Goal: Task Accomplishment & Management: Use online tool/utility

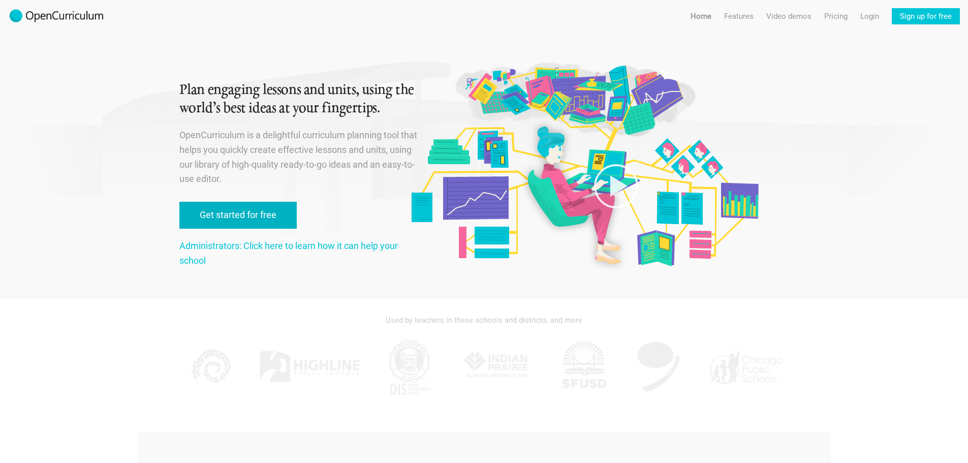
click at [243, 215] on link "Get started for free" at bounding box center [237, 215] width 117 height 27
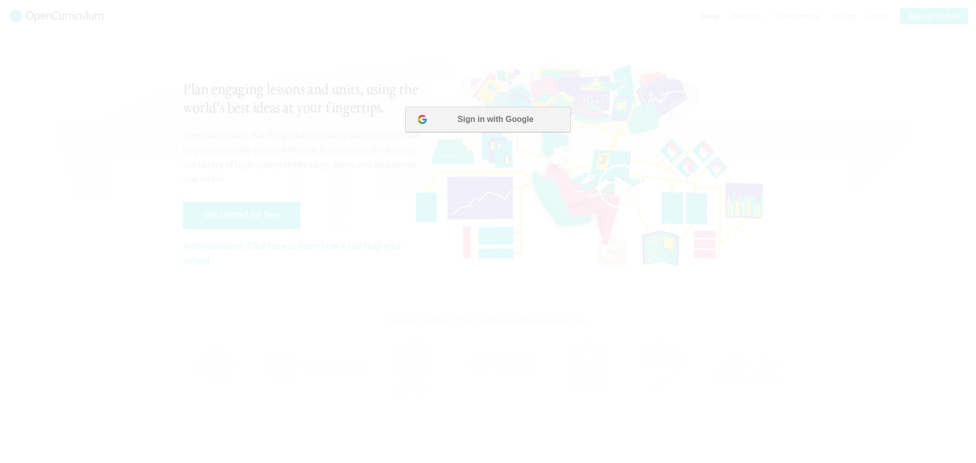
click at [449, 124] on button "Sign in with Google" at bounding box center [487, 119] width 165 height 25
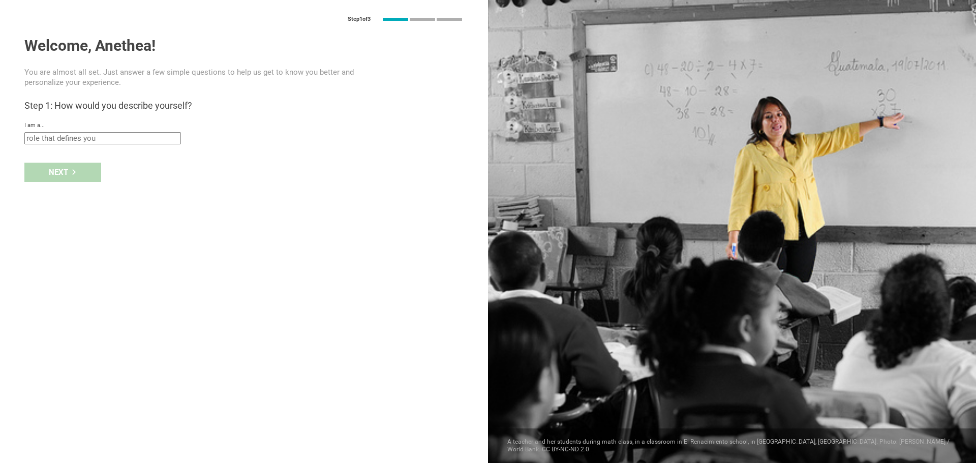
click at [82, 142] on input "text" at bounding box center [102, 138] width 156 height 12
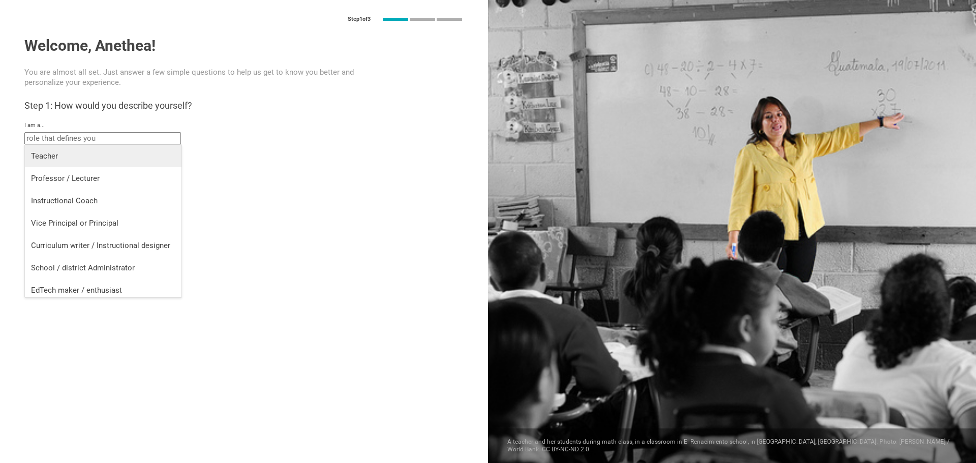
click at [78, 153] on div "Teacher" at bounding box center [103, 156] width 144 height 10
type input "Teacher"
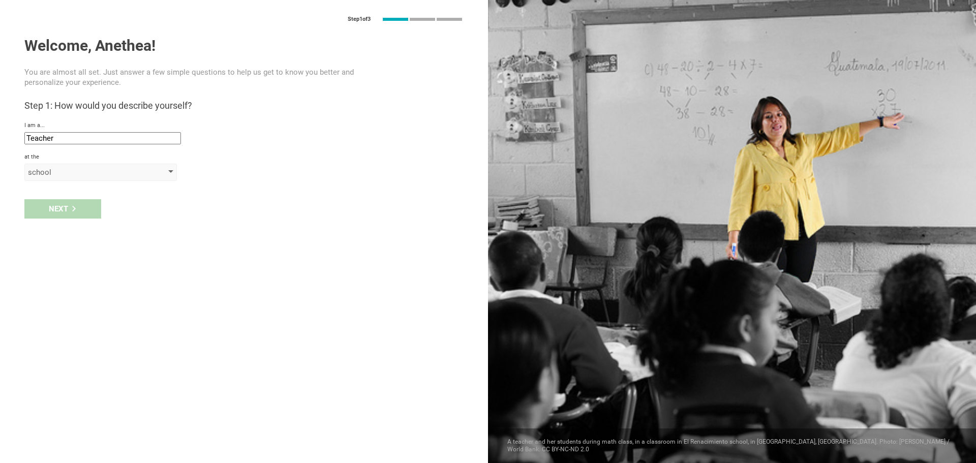
click at [72, 174] on div "school" at bounding box center [86, 172] width 116 height 10
click at [70, 200] on li "school" at bounding box center [101, 192] width 152 height 22
click at [75, 198] on input "text" at bounding box center [102, 196] width 156 height 12
click at [82, 176] on div "school" at bounding box center [86, 172] width 116 height 10
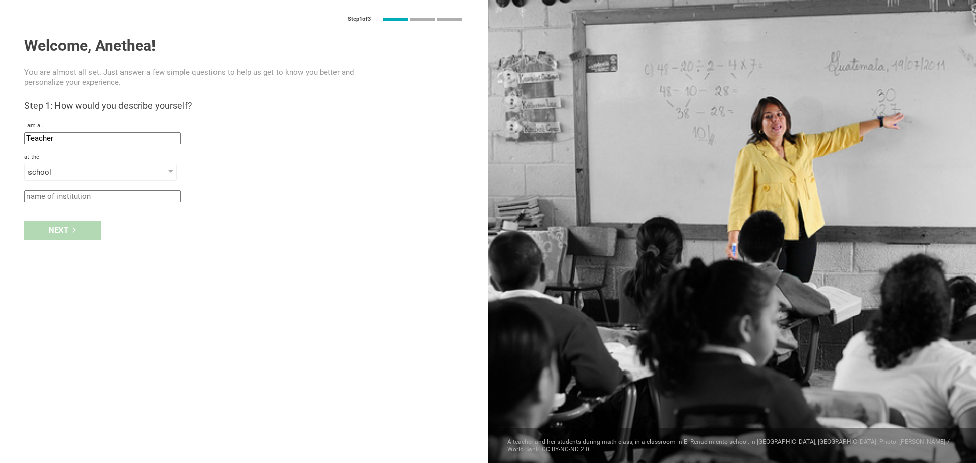
click at [79, 199] on input "text" at bounding box center [102, 196] width 156 height 12
type input "[PERSON_NAME] Academy"
click at [87, 227] on div "Next" at bounding box center [62, 230] width 77 height 19
type input "[GEOGRAPHIC_DATA], [US_STATE]"
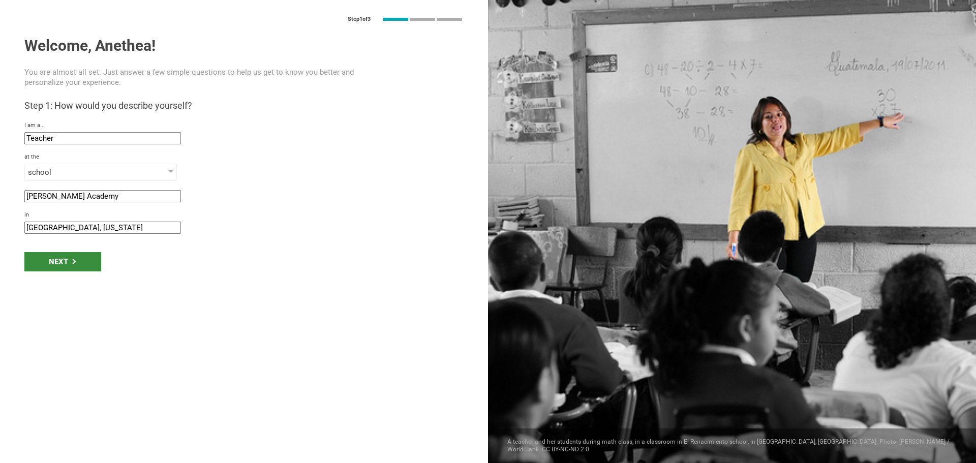
click at [77, 265] on div "Next" at bounding box center [62, 261] width 77 height 19
click at [86, 259] on div "Next" at bounding box center [62, 261] width 77 height 19
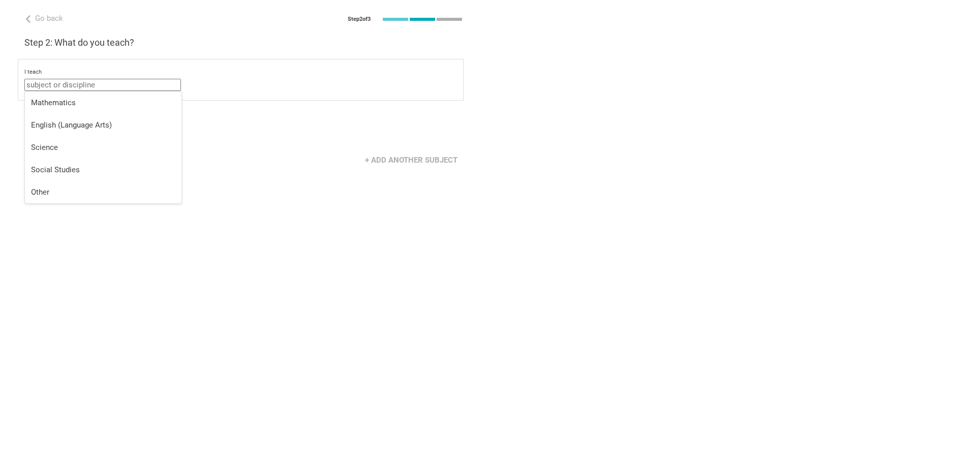
click at [93, 89] on input "text" at bounding box center [102, 85] width 156 height 12
click at [97, 100] on div "Mathematics" at bounding box center [103, 103] width 144 height 10
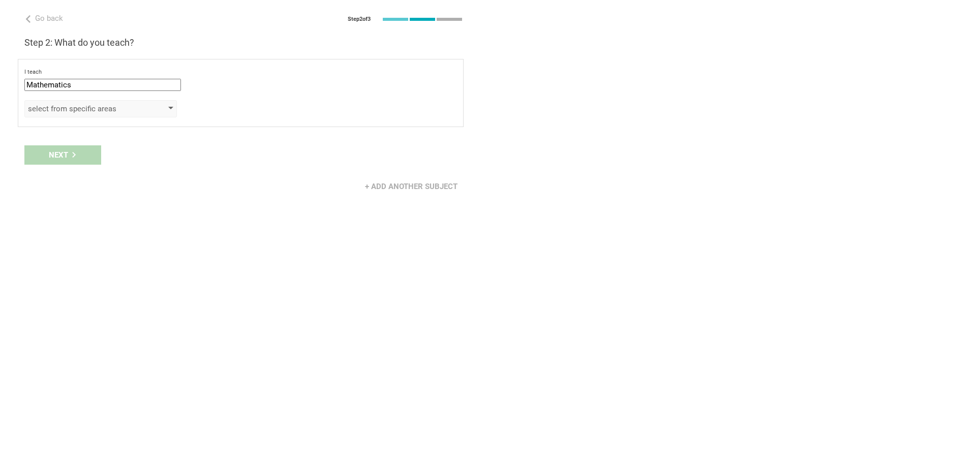
click at [98, 112] on div "select from specific areas" at bounding box center [86, 109] width 116 height 10
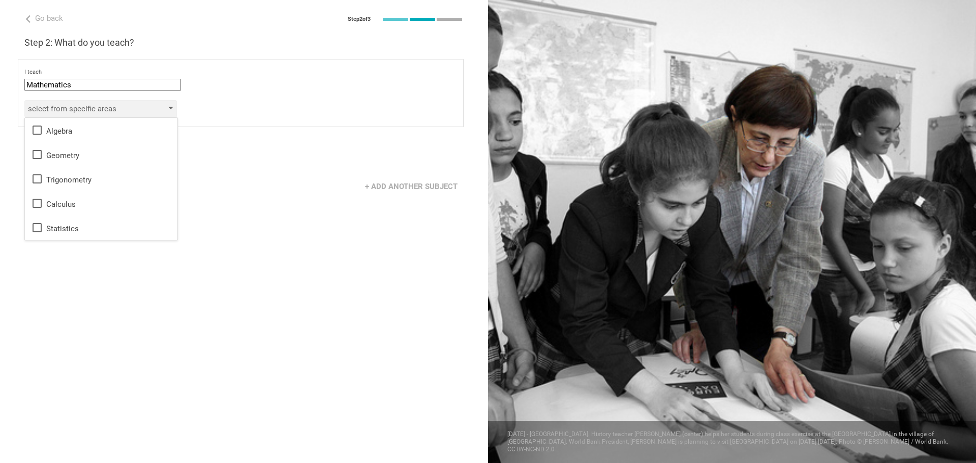
click at [116, 110] on div "select from specific areas" at bounding box center [86, 109] width 116 height 10
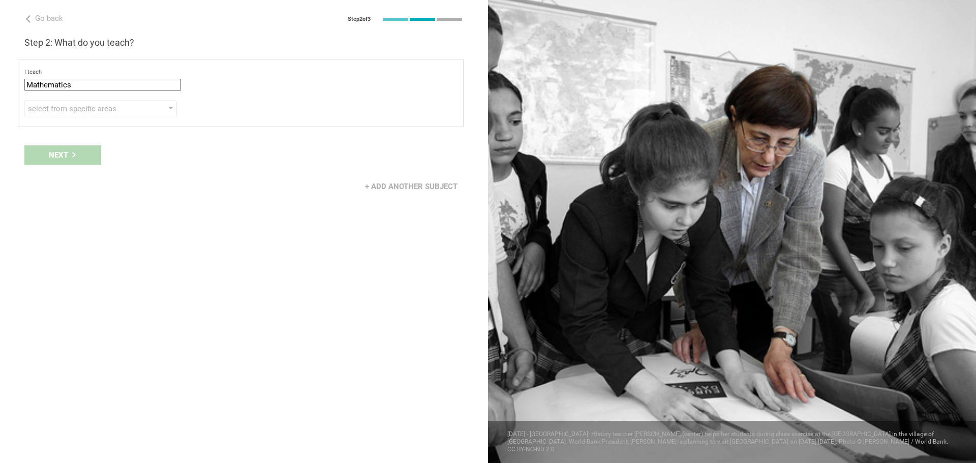
click at [106, 83] on input "Mathematics" at bounding box center [102, 85] width 156 height 12
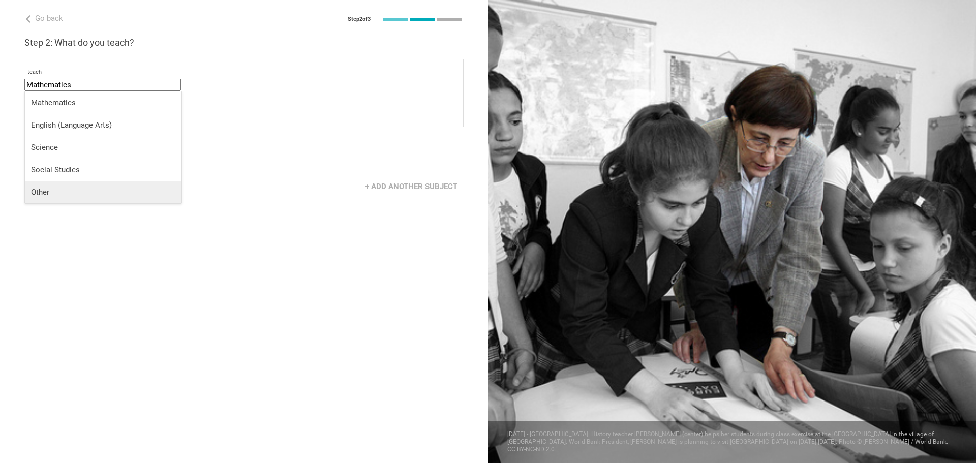
click at [70, 197] on li "Other" at bounding box center [103, 192] width 156 height 22
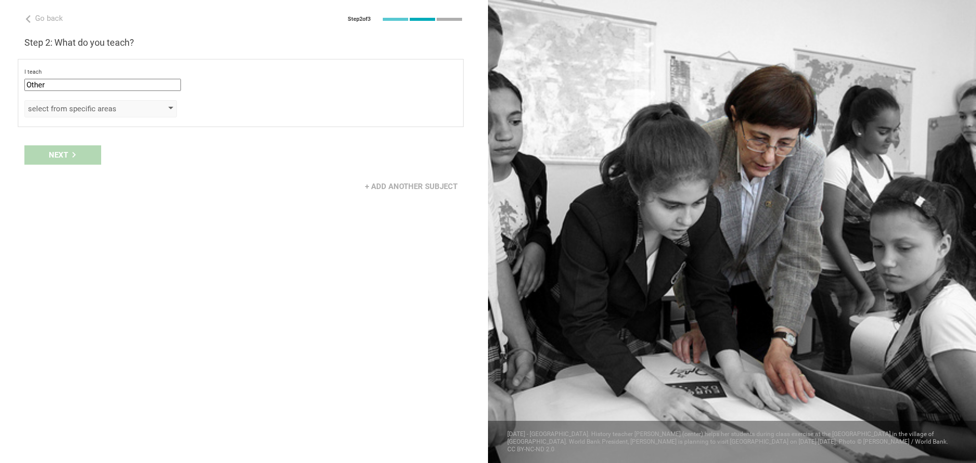
click at [102, 114] on div "select from specific areas" at bounding box center [100, 108] width 152 height 17
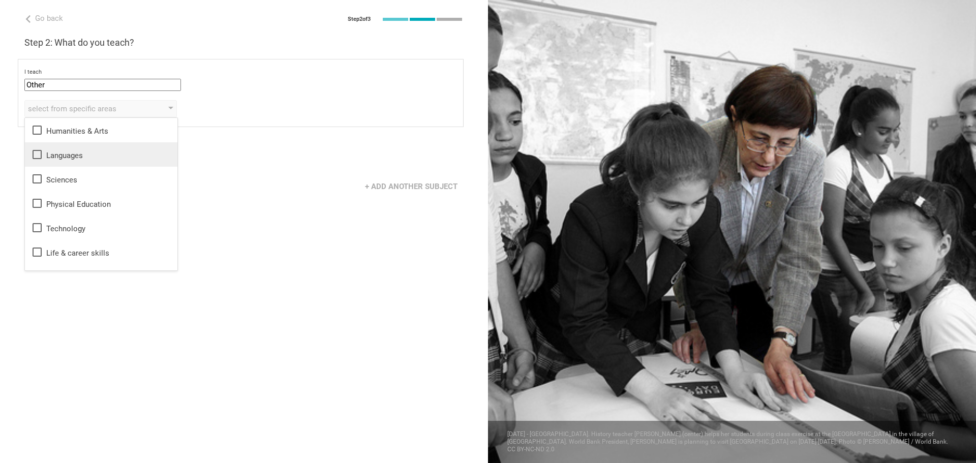
scroll to position [18, 0]
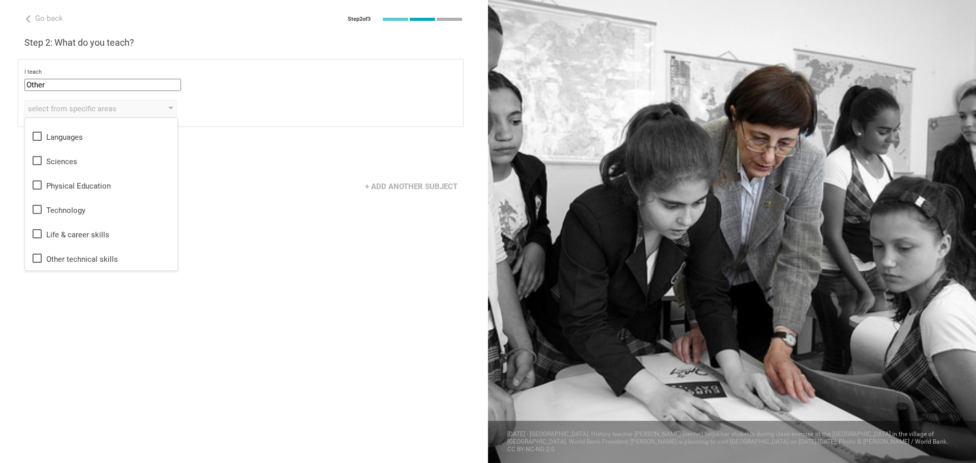
click at [85, 88] on input "Other" at bounding box center [102, 85] width 156 height 12
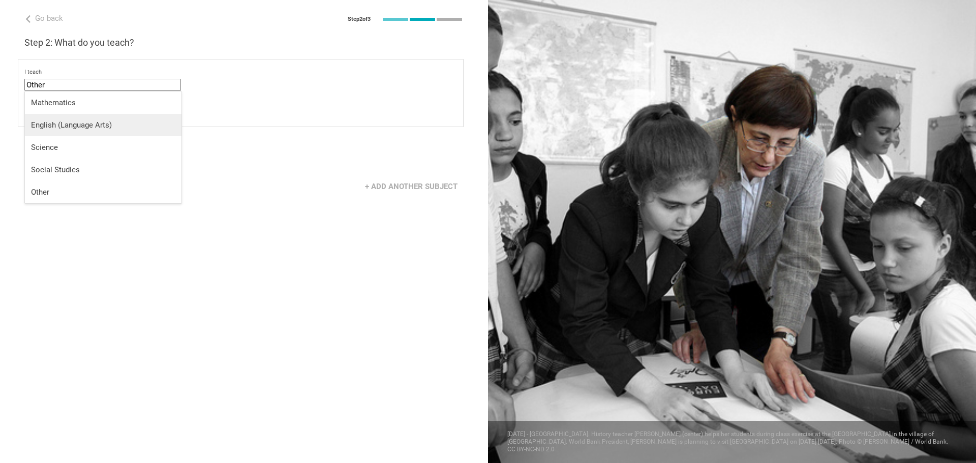
click at [97, 123] on div "English (Language Arts)" at bounding box center [103, 125] width 144 height 10
type input "English (Language Arts)"
click at [99, 110] on div "select from specific areas" at bounding box center [86, 109] width 116 height 10
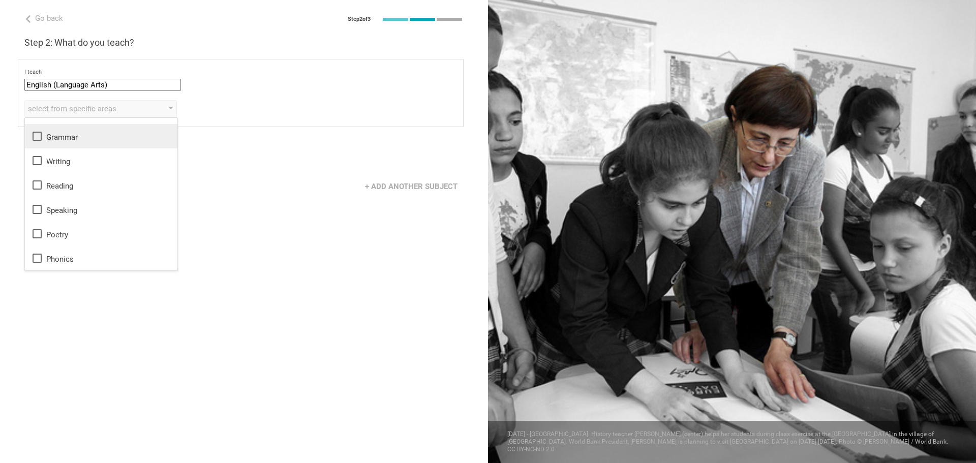
click at [125, 147] on li "Grammar" at bounding box center [101, 136] width 152 height 24
click at [122, 160] on div "Writing" at bounding box center [101, 160] width 140 height 12
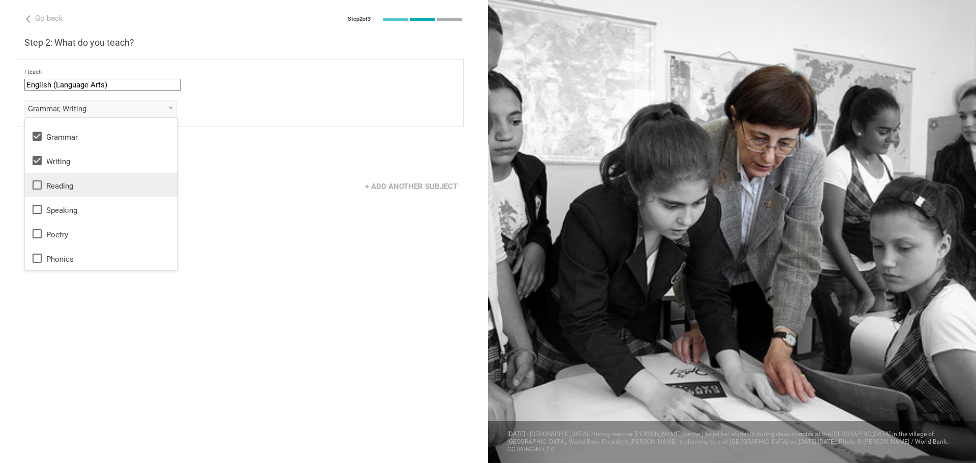
click at [115, 182] on div "Reading" at bounding box center [101, 185] width 140 height 12
click at [107, 208] on div "Speaking" at bounding box center [101, 209] width 140 height 12
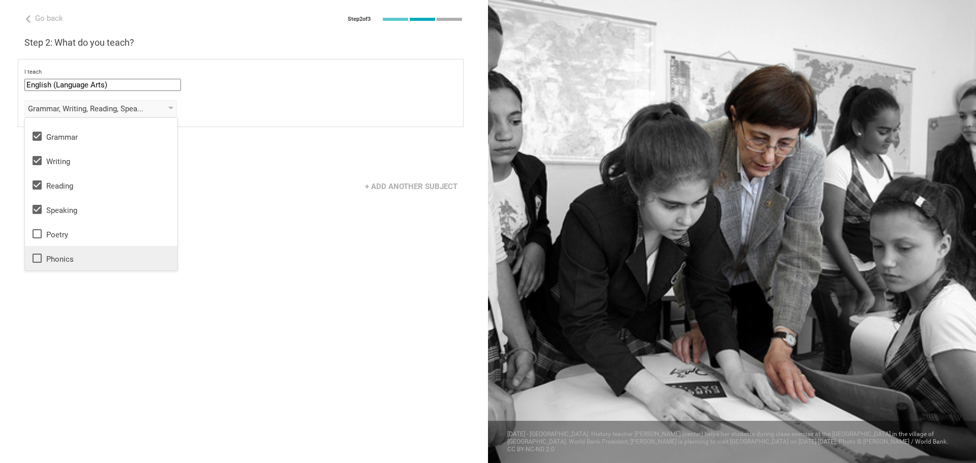
click at [102, 250] on li "Phonics" at bounding box center [101, 258] width 152 height 24
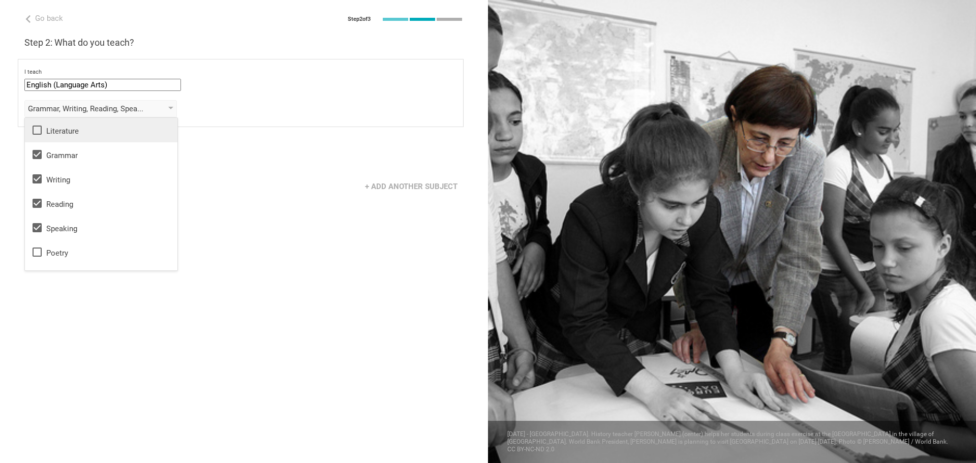
click at [128, 134] on div "Literature" at bounding box center [101, 130] width 140 height 12
click at [243, 99] on div "I teach English (Language Arts) Mathematics English (Language Arts) Science Soc…" at bounding box center [241, 93] width 446 height 68
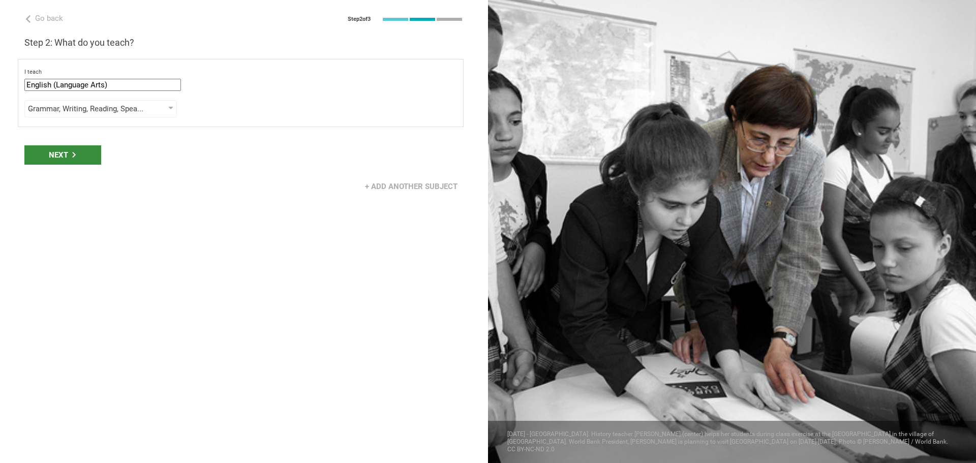
click at [76, 155] on icon at bounding box center [74, 155] width 6 height 6
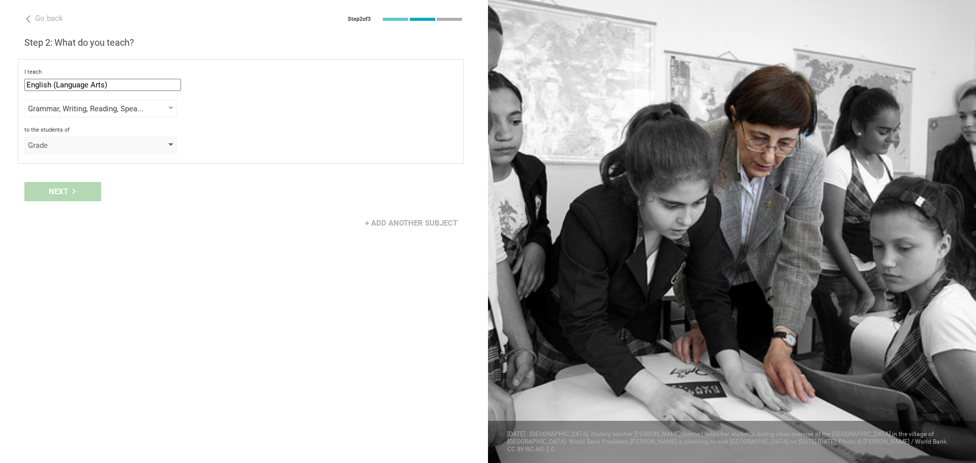
click at [77, 141] on div "Grade" at bounding box center [86, 145] width 116 height 10
click at [78, 169] on div "Grade" at bounding box center [101, 166] width 140 height 10
click at [78, 169] on div "select from grades" at bounding box center [86, 172] width 116 height 10
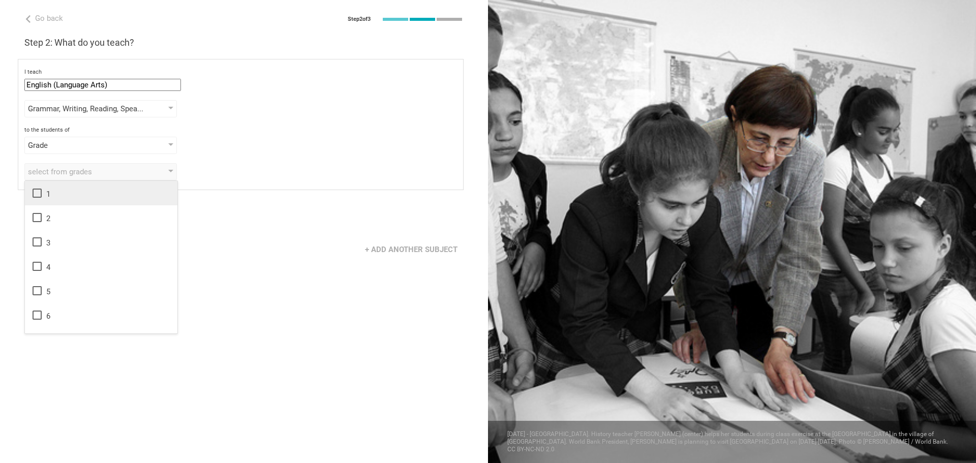
click at [76, 191] on div "1" at bounding box center [101, 193] width 140 height 12
click at [223, 151] on div "Grade Grade Class Year Level Standard" at bounding box center [240, 145] width 432 height 17
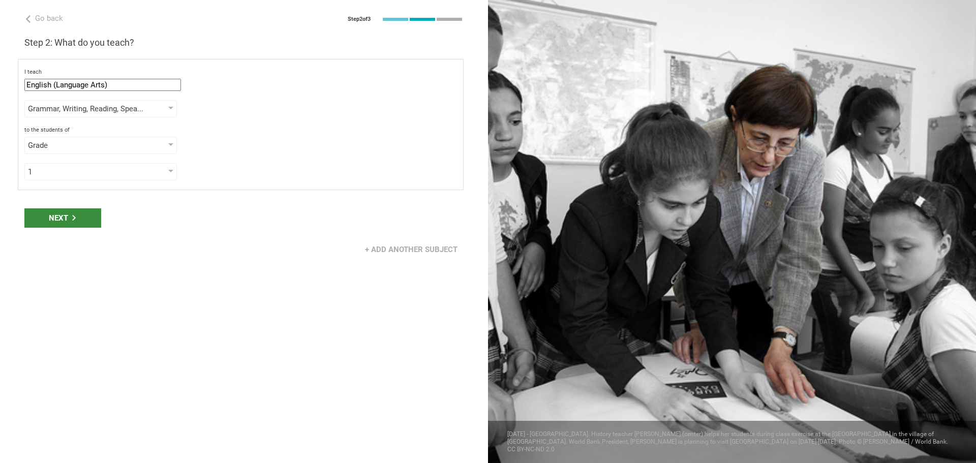
click at [81, 209] on div "Next" at bounding box center [62, 217] width 77 height 19
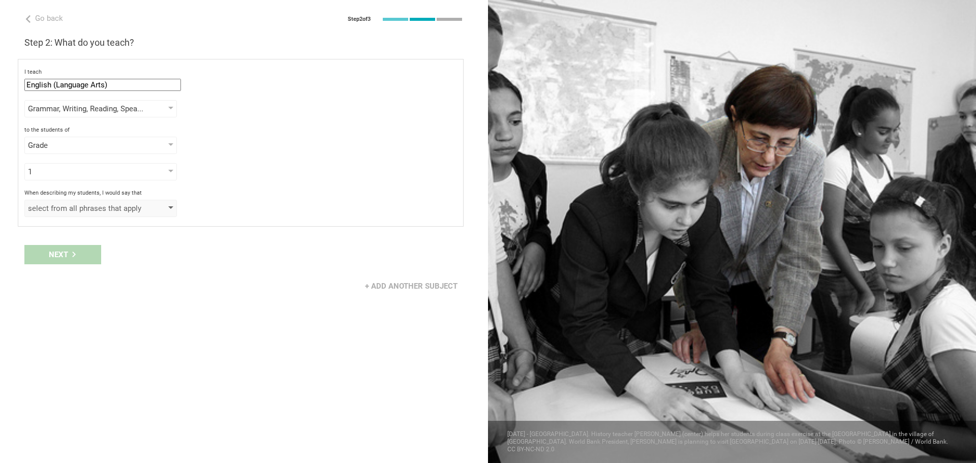
click at [81, 208] on div "select from all phrases that apply" at bounding box center [86, 208] width 116 height 10
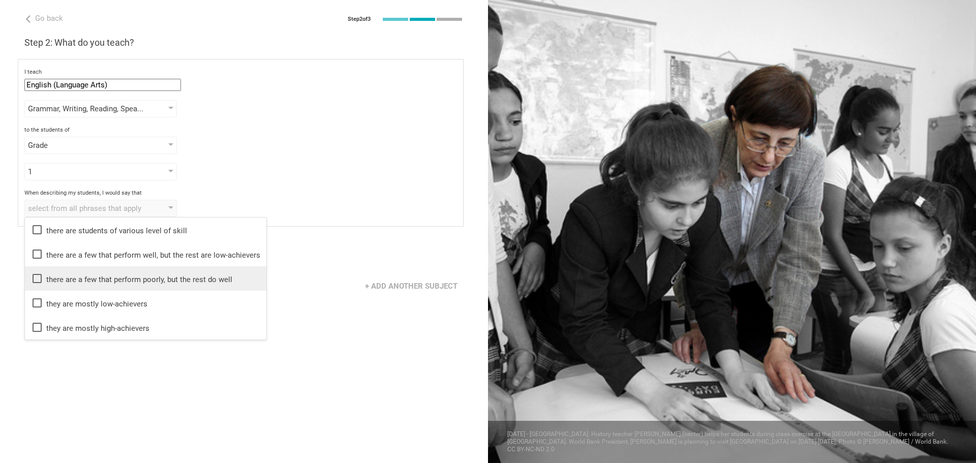
click at [67, 273] on div "there are a few that perform poorly, but the rest do well" at bounding box center [145, 278] width 229 height 12
drag, startPoint x: 342, startPoint y: 177, endPoint x: 312, endPoint y: 194, distance: 34.6
click at [341, 177] on div "1 1 2 3 4 5 6 7 8 9 10 11 12 13" at bounding box center [240, 171] width 432 height 17
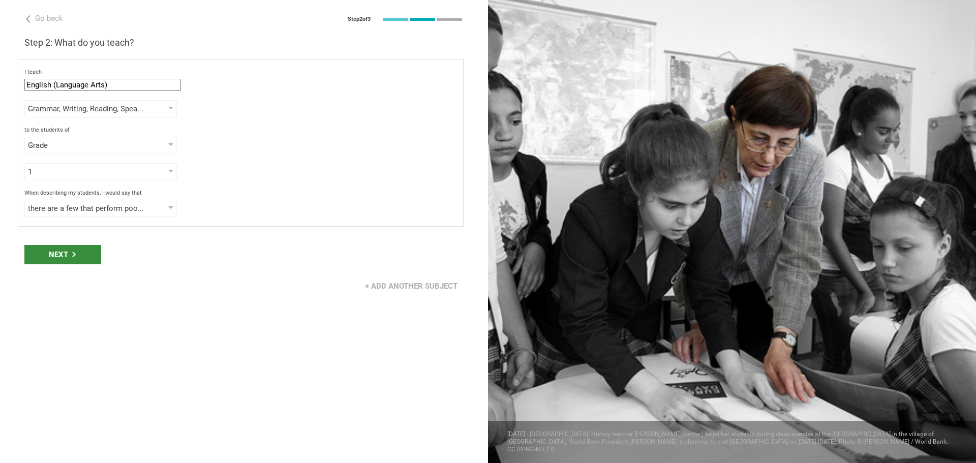
click at [51, 253] on div "Next" at bounding box center [62, 254] width 77 height 19
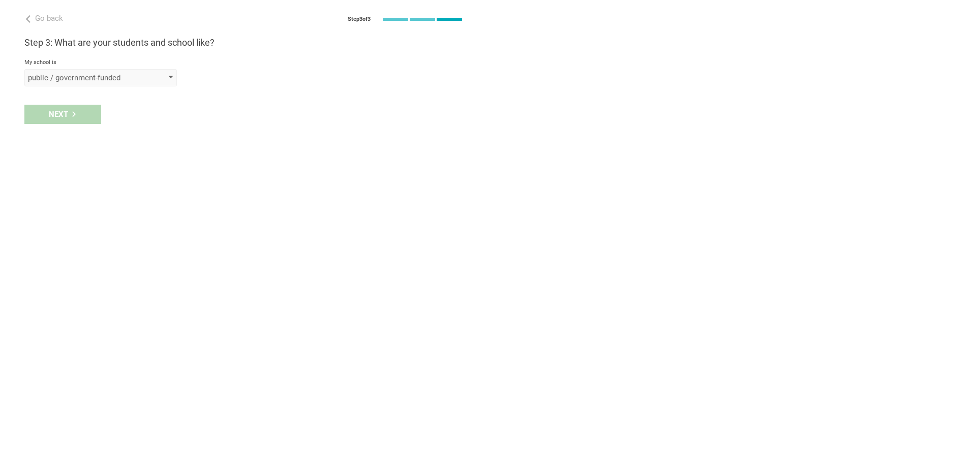
click at [60, 80] on div "public / government-funded" at bounding box center [86, 78] width 116 height 10
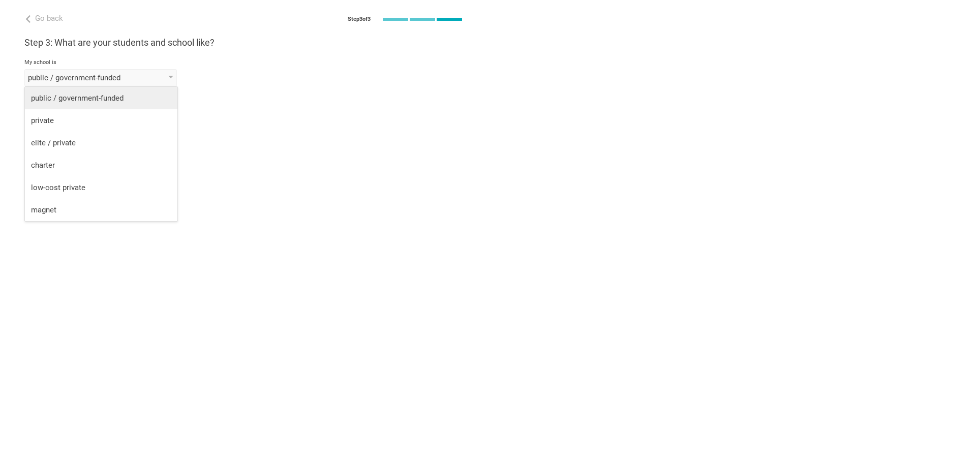
click at [62, 90] on li "public / government-funded" at bounding box center [101, 98] width 152 height 22
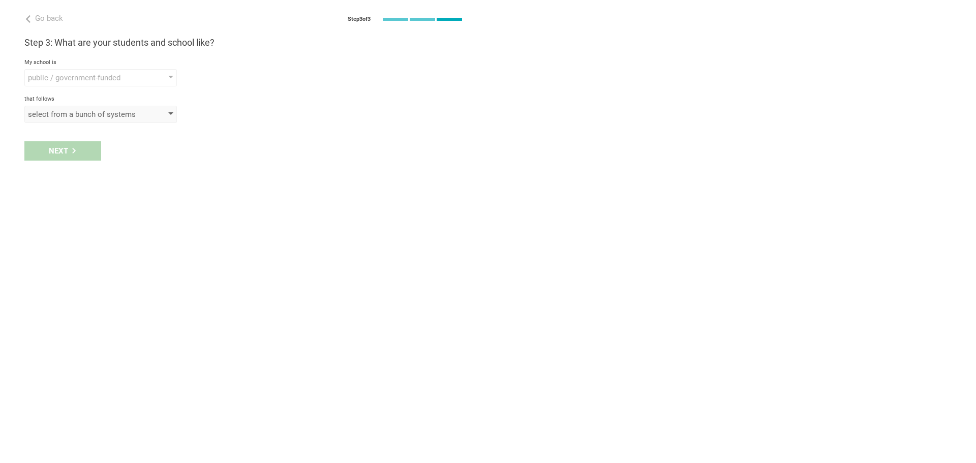
click at [59, 117] on div "select from a bunch of systems" at bounding box center [86, 114] width 116 height 10
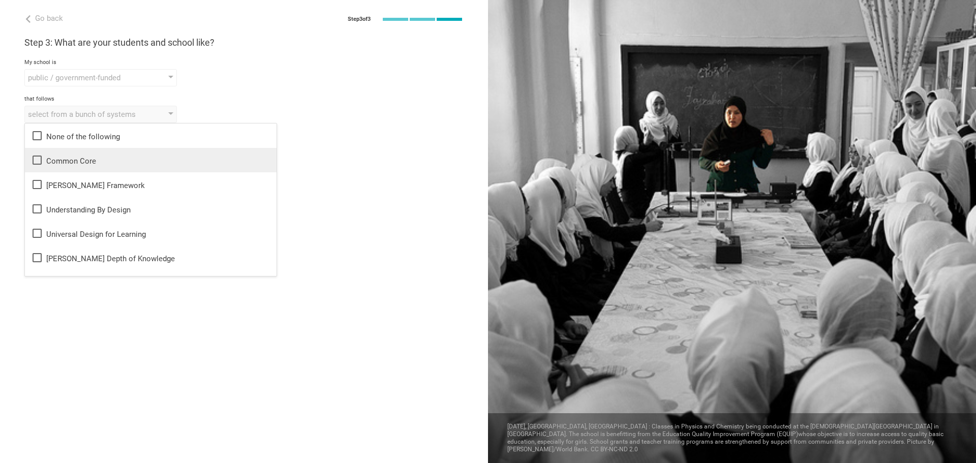
click at [57, 155] on div "Common Core" at bounding box center [150, 160] width 239 height 12
click at [8, 150] on div "Next" at bounding box center [244, 151] width 488 height 32
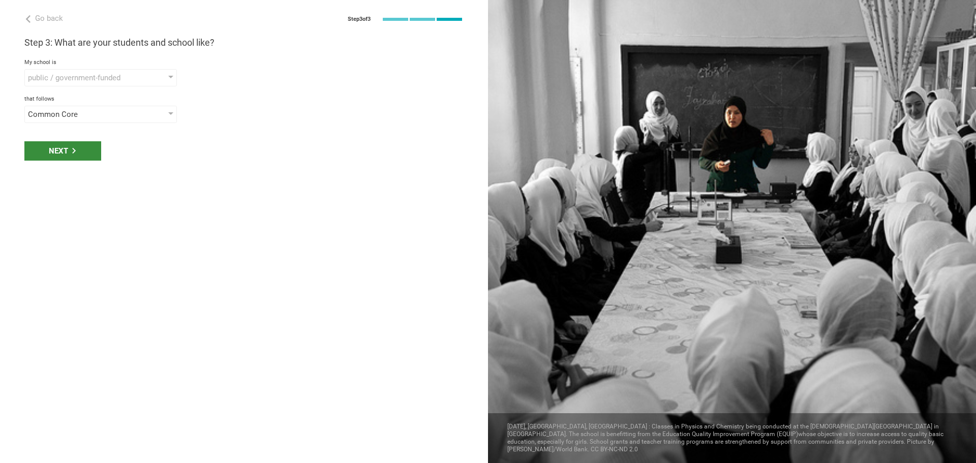
click at [44, 150] on div "Next" at bounding box center [62, 150] width 77 height 19
click at [44, 150] on div "select phrases that describe your student population" at bounding box center [86, 151] width 116 height 10
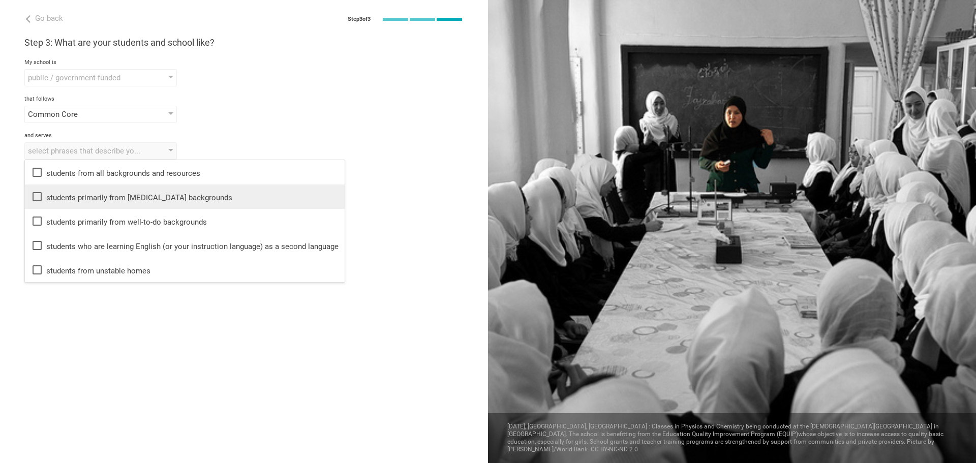
click at [64, 190] on li "students primarily from low-income backgrounds" at bounding box center [185, 196] width 320 height 24
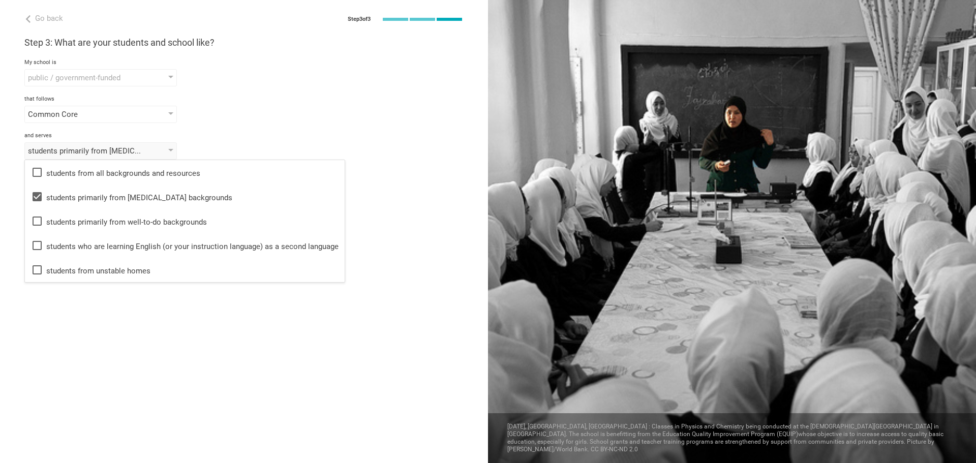
click at [21, 199] on div "Done" at bounding box center [244, 188] width 488 height 32
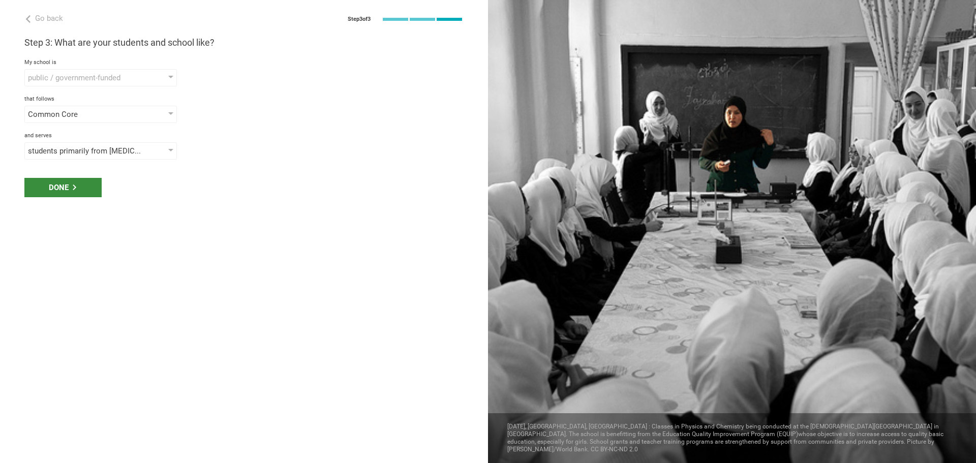
click at [56, 189] on div "Done" at bounding box center [62, 187] width 77 height 19
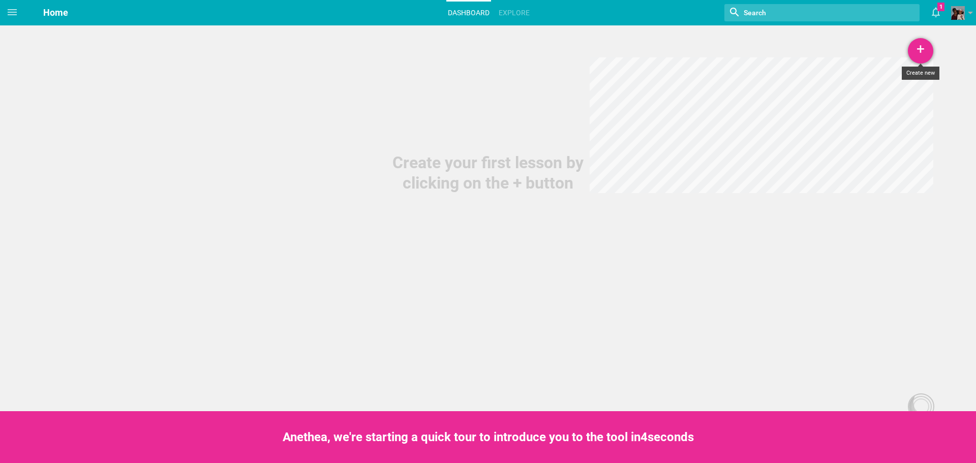
click at [920, 54] on div "+" at bounding box center [919, 50] width 25 height 25
click at [912, 81] on link "Lesson" at bounding box center [895, 79] width 76 height 22
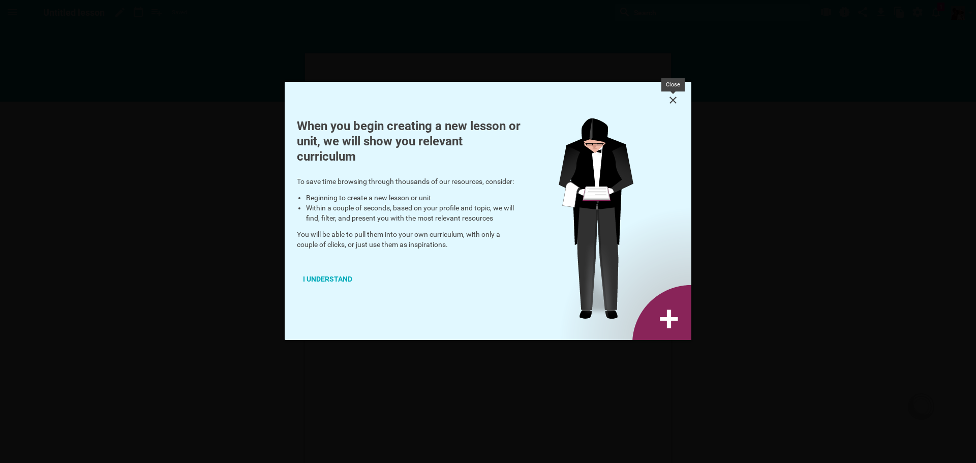
click at [675, 102] on icon at bounding box center [673, 100] width 12 height 12
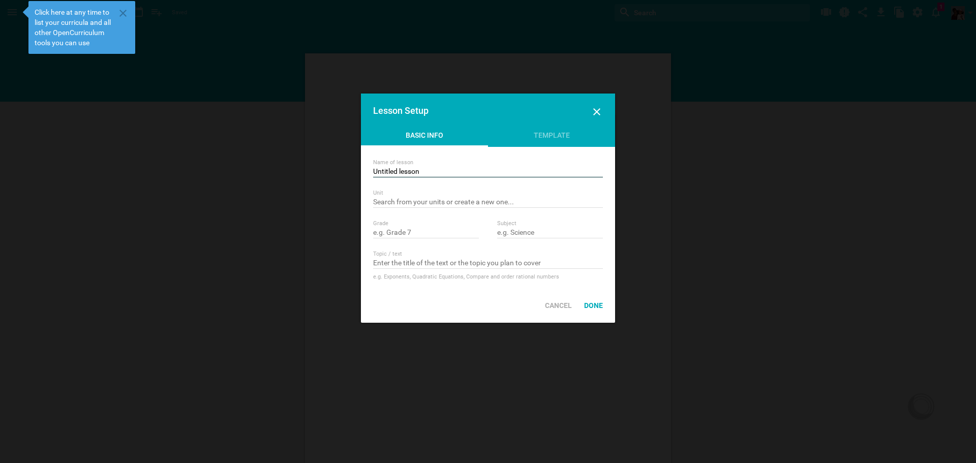
click at [430, 170] on input "Untitled lesson" at bounding box center [488, 172] width 230 height 10
type input "Math IN/AC"
click at [435, 198] on input "text" at bounding box center [488, 203] width 230 height 10
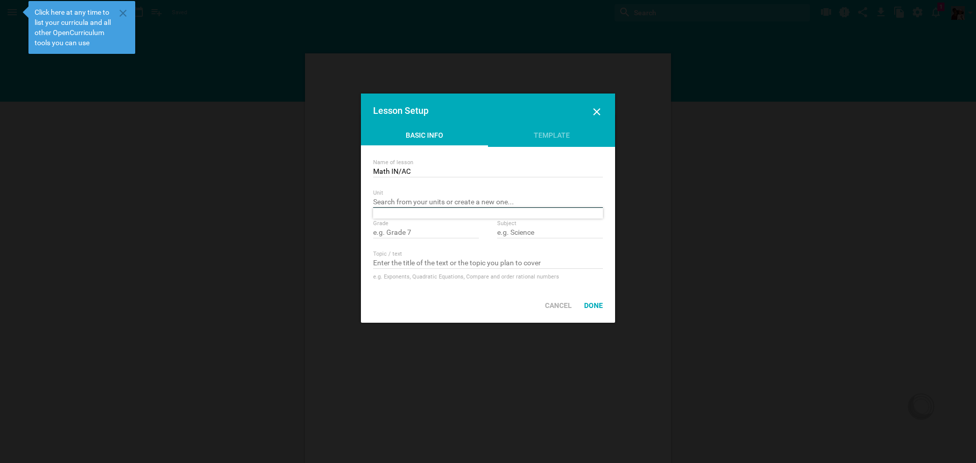
click at [435, 198] on input "text" at bounding box center [488, 203] width 230 height 10
click at [429, 229] on input "text" at bounding box center [426, 233] width 106 height 10
type input "1st"
click at [531, 232] on input "text" at bounding box center [550, 233] width 106 height 10
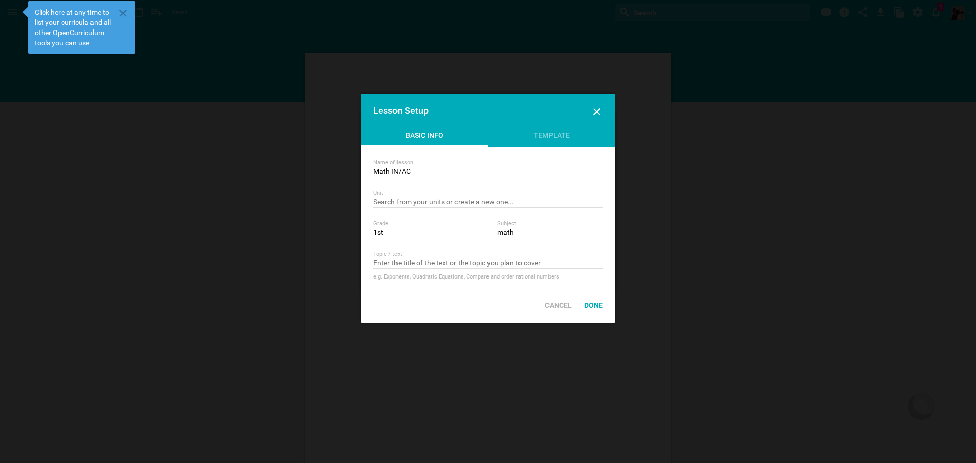
type input "math"
click at [537, 259] on input "text" at bounding box center [488, 264] width 230 height 10
click at [599, 304] on div "Done" at bounding box center [593, 305] width 31 height 22
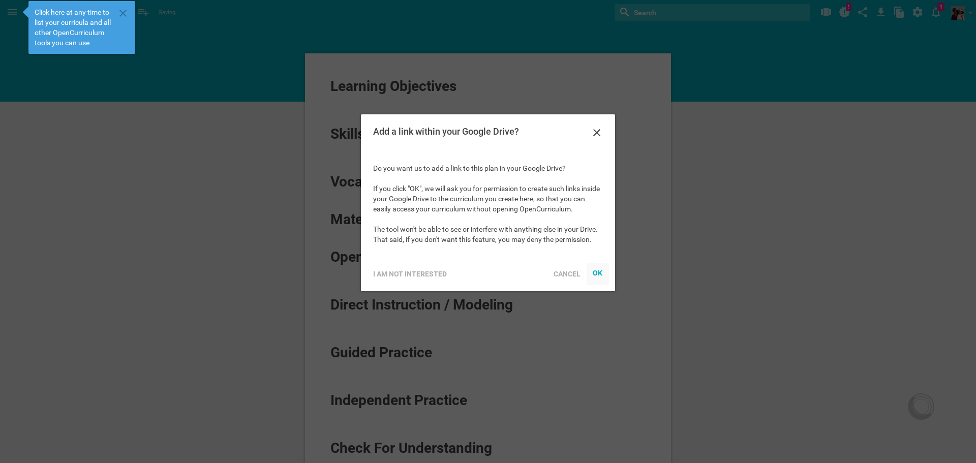
click at [598, 272] on div "OK" at bounding box center [597, 273] width 10 height 8
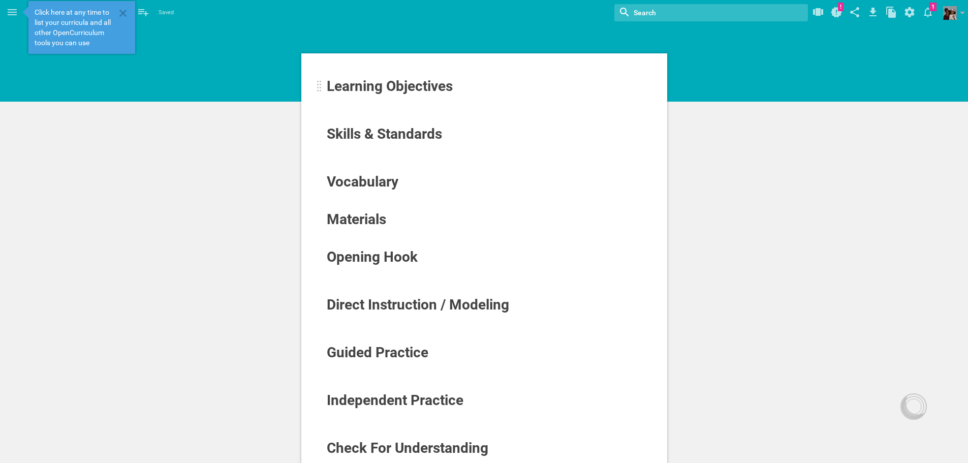
click at [432, 84] on span "Learning Objectives" at bounding box center [390, 86] width 126 height 17
click at [429, 84] on span "Learning Objectives" at bounding box center [390, 86] width 126 height 17
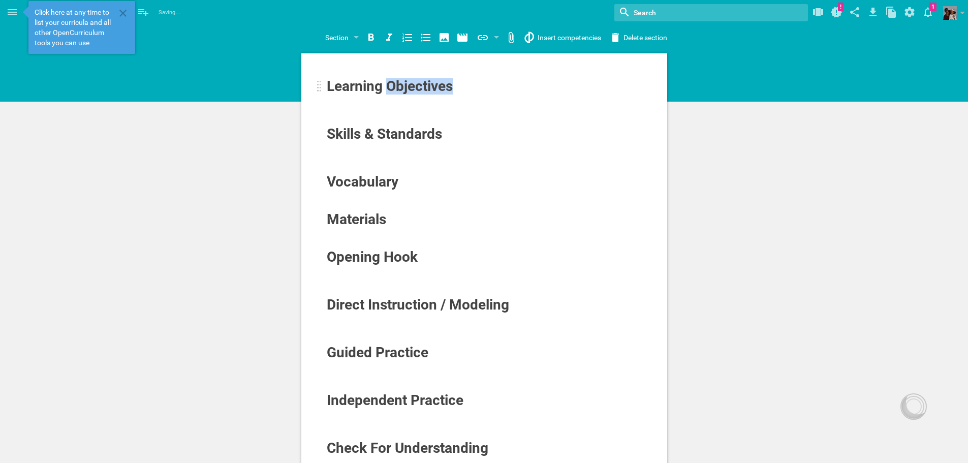
click at [429, 84] on span "Learning Objectives" at bounding box center [390, 86] width 126 height 17
click at [15, 10] on icon at bounding box center [12, 12] width 9 height 6
